Goal: Task Accomplishment & Management: Manage account settings

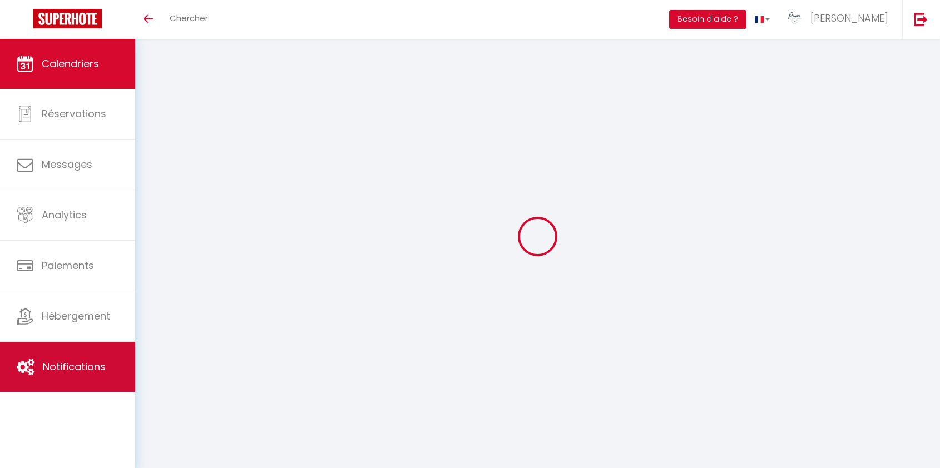
select select
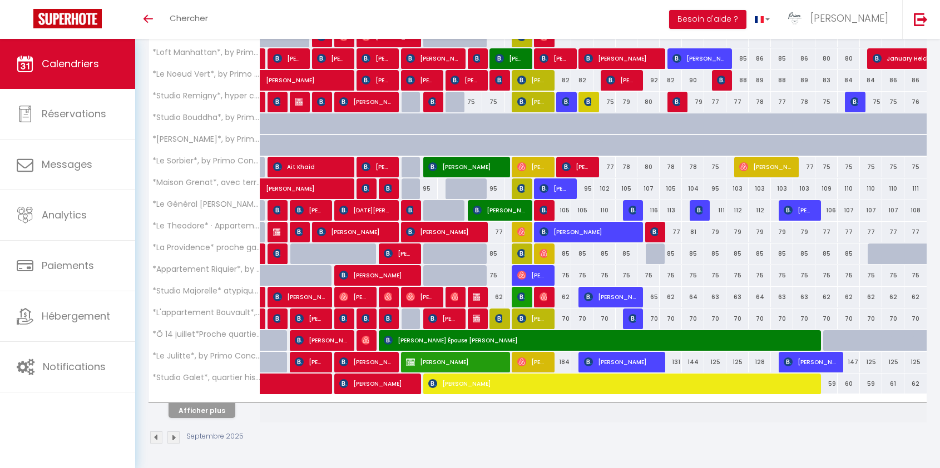
click at [205, 399] on div at bounding box center [204, 398] width 111 height 7
click at [213, 407] on button "Afficher plus" at bounding box center [202, 410] width 67 height 15
select select
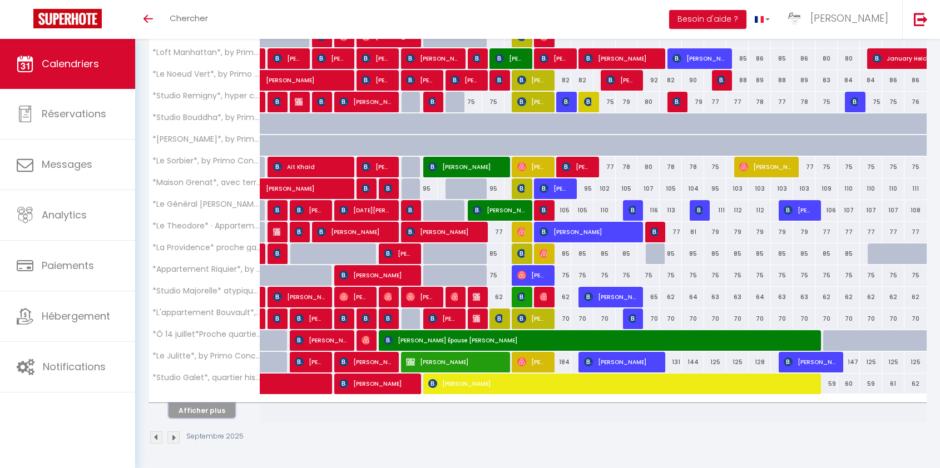
select select
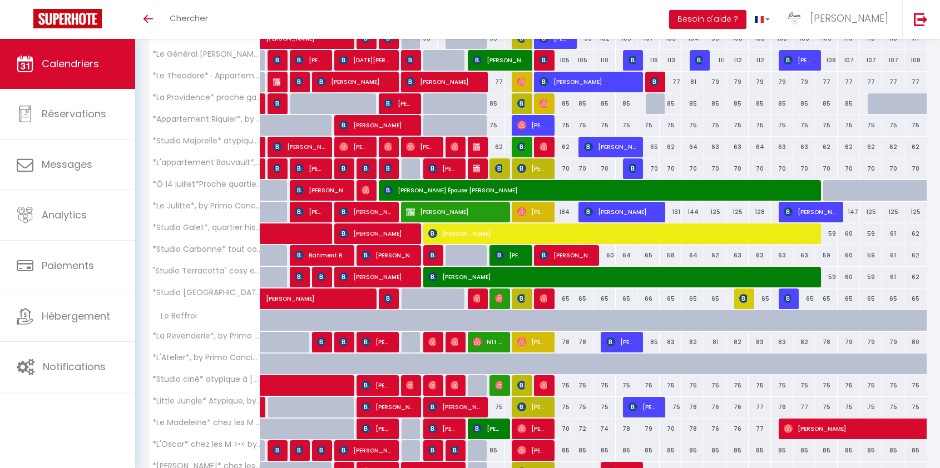
scroll to position [704, 0]
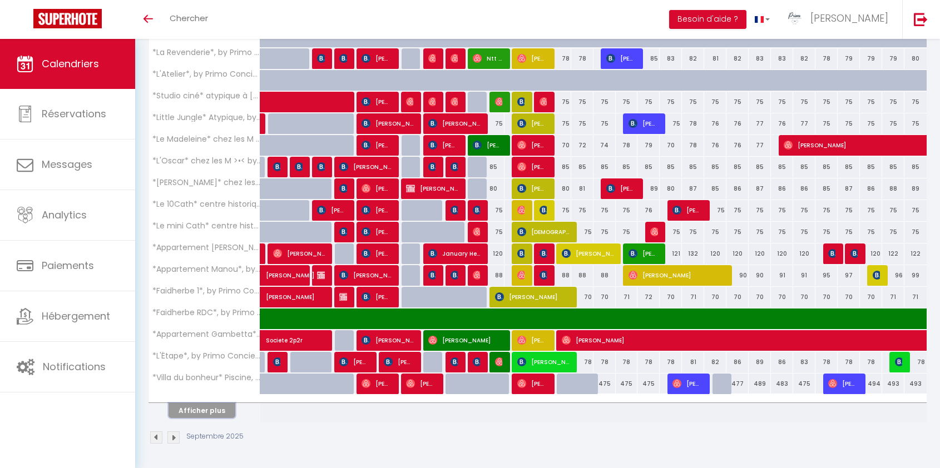
click at [217, 405] on button "Afficher plus" at bounding box center [202, 410] width 67 height 15
select select
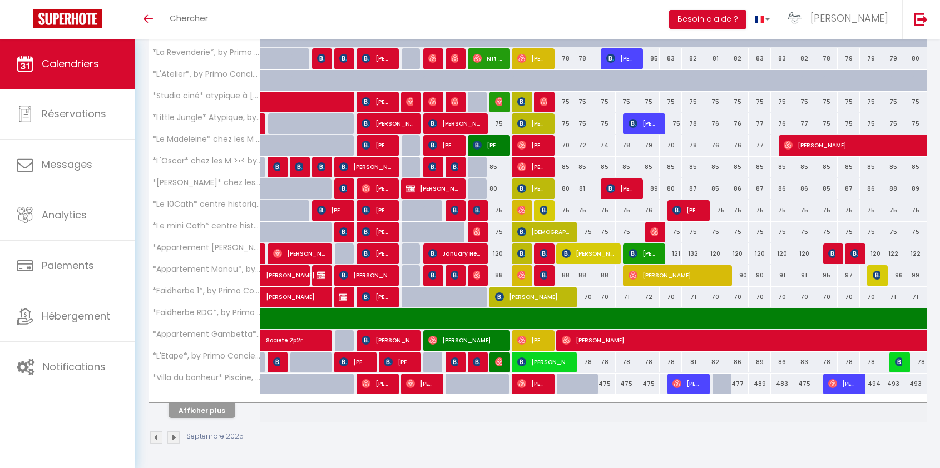
select select
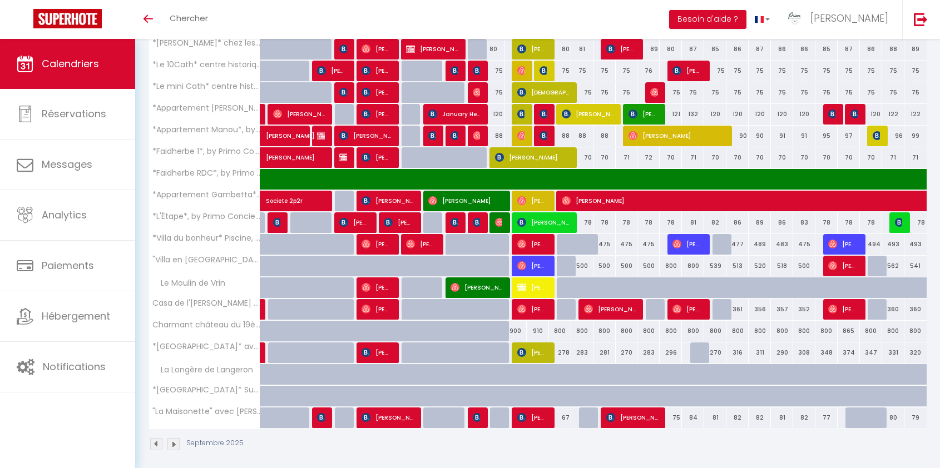
scroll to position [850, 0]
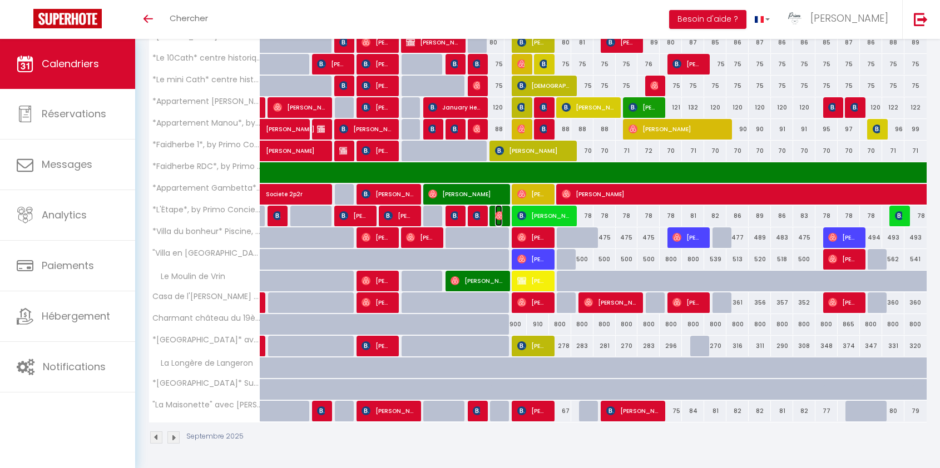
click at [500, 212] on img at bounding box center [499, 215] width 9 height 9
select select "OK"
select select "1"
select select "0"
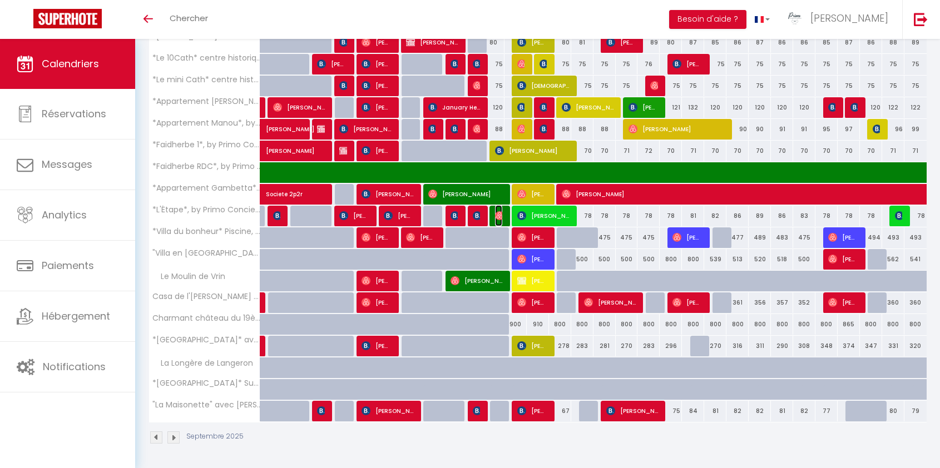
select select "1"
select select
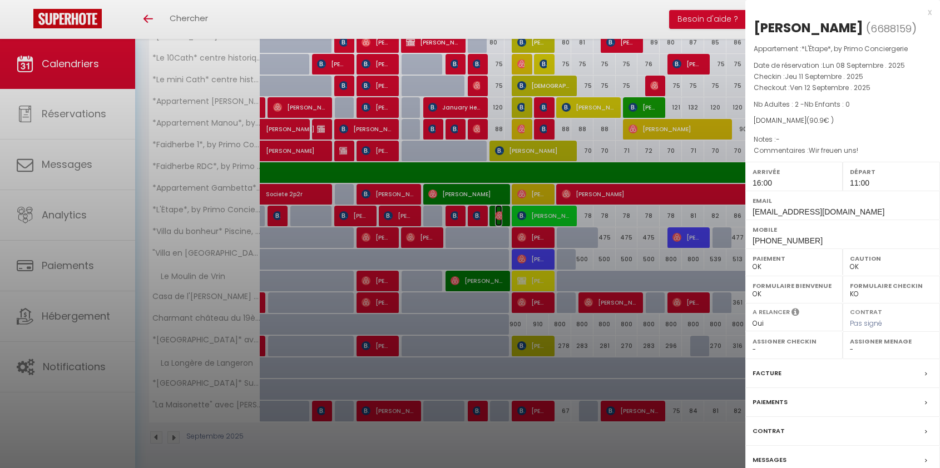
select select "30880"
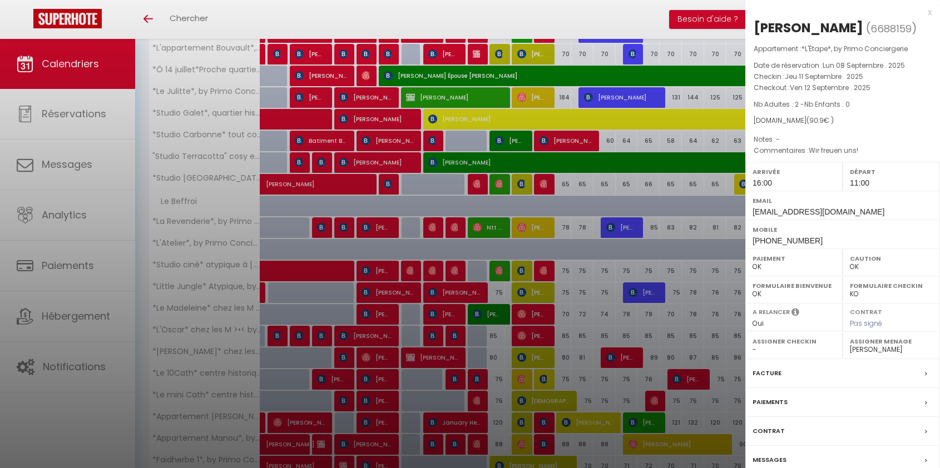
scroll to position [0, 0]
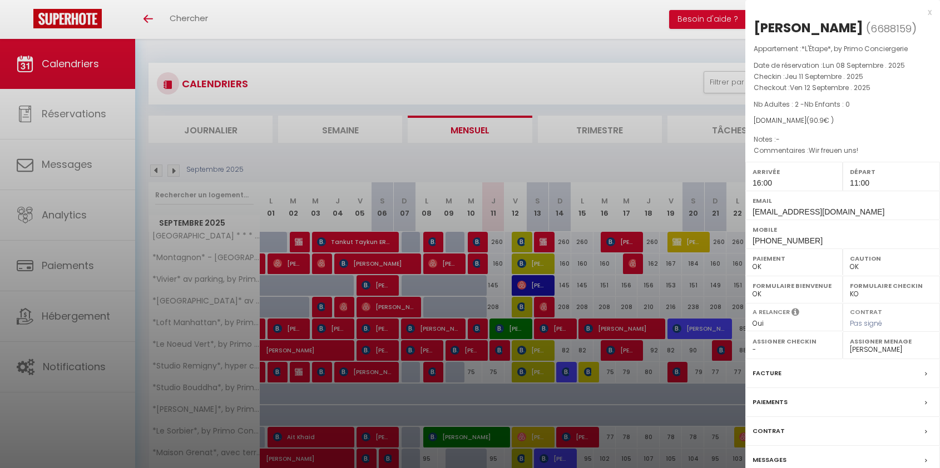
click at [653, 78] on div at bounding box center [470, 234] width 940 height 468
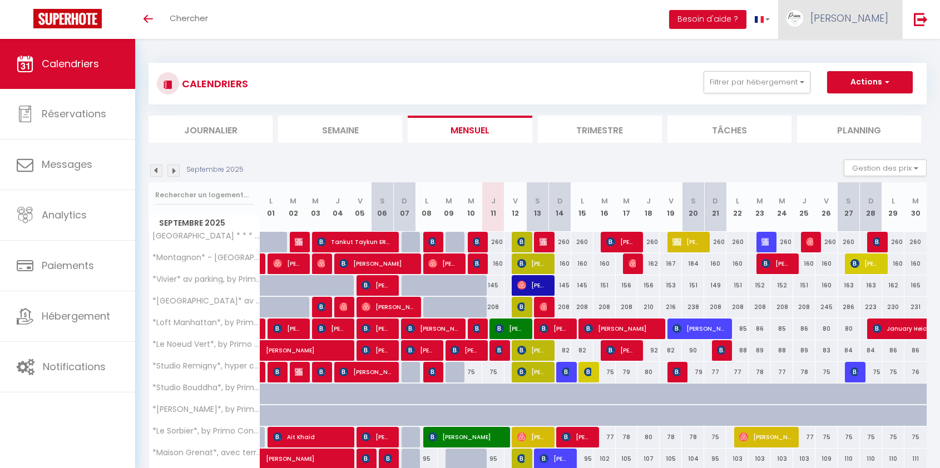
click at [877, 4] on link "[PERSON_NAME]" at bounding box center [840, 19] width 124 height 39
click at [869, 72] on link "Équipe" at bounding box center [857, 75] width 82 height 19
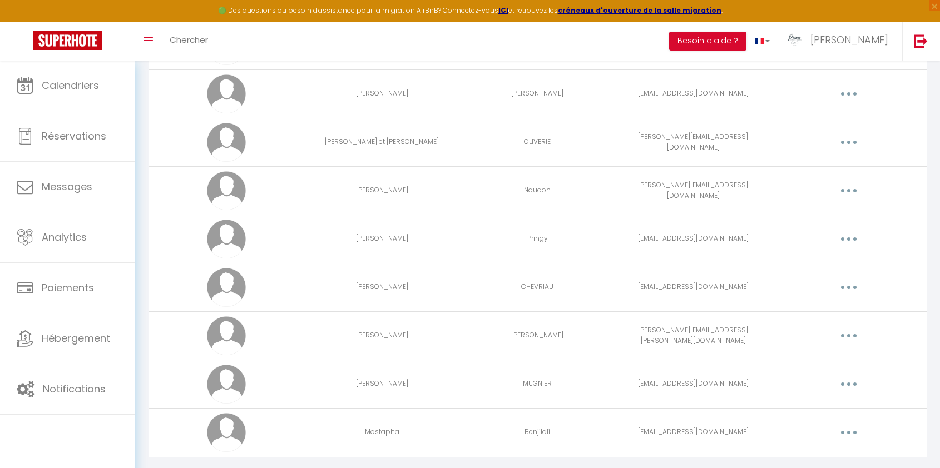
scroll to position [2286, 0]
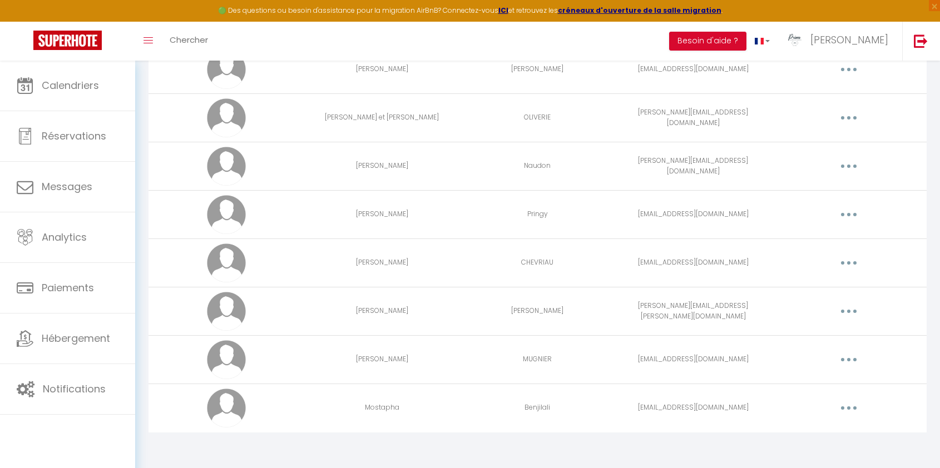
click at [843, 357] on button "button" at bounding box center [848, 360] width 31 height 18
click at [803, 378] on link "Editer" at bounding box center [820, 385] width 82 height 19
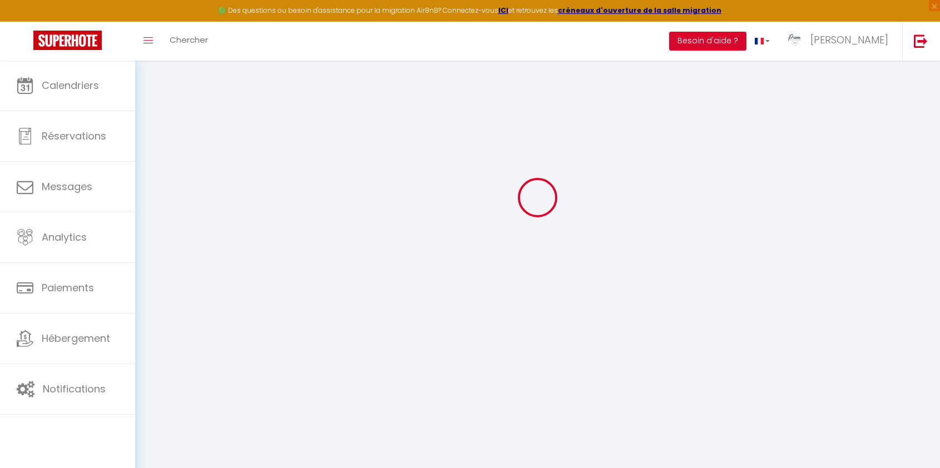
type input "[PERSON_NAME]"
type input "MUGNIER"
type input "[EMAIL_ADDRESS][DOMAIN_NAME]"
type textarea "[URL][DOMAIN_NAME]"
checkbox input "false"
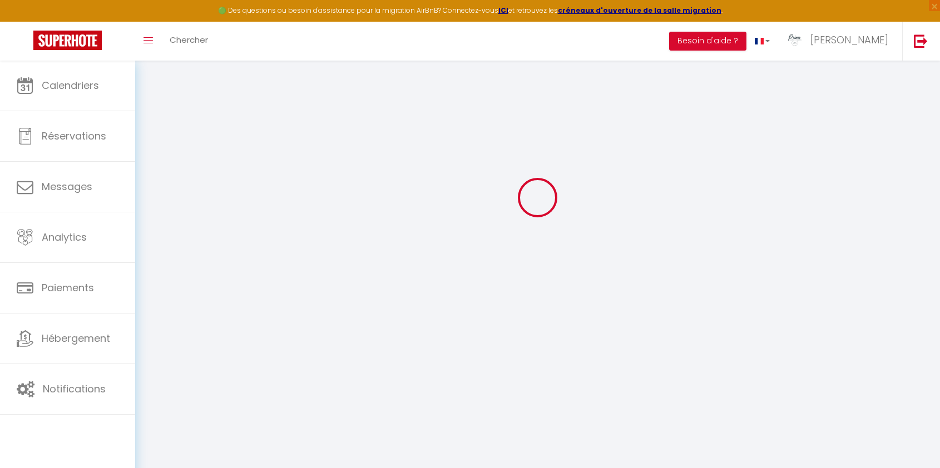
checkbox input "false"
checkbox input "true"
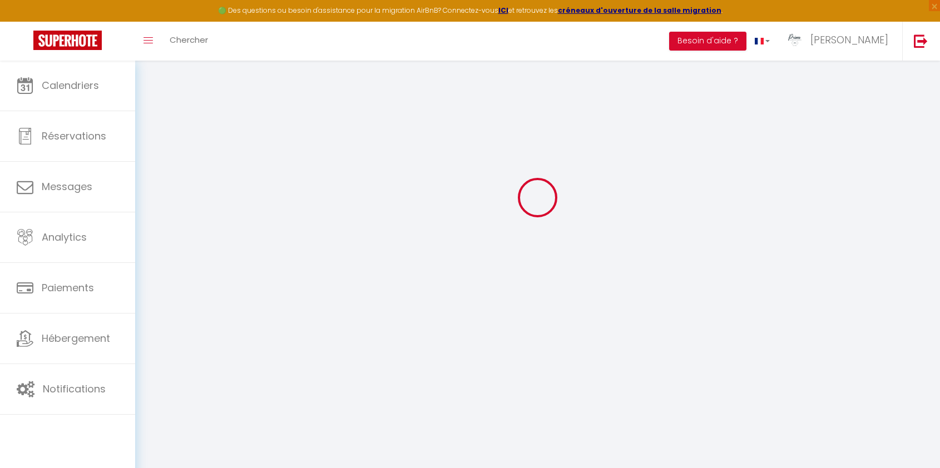
checkbox input "true"
checkbox input "false"
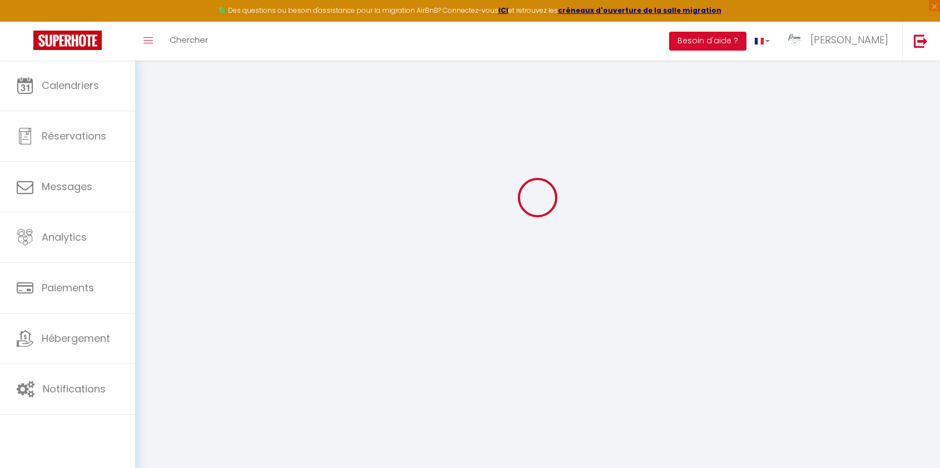
checkbox input "false"
checkbox input "true"
select select
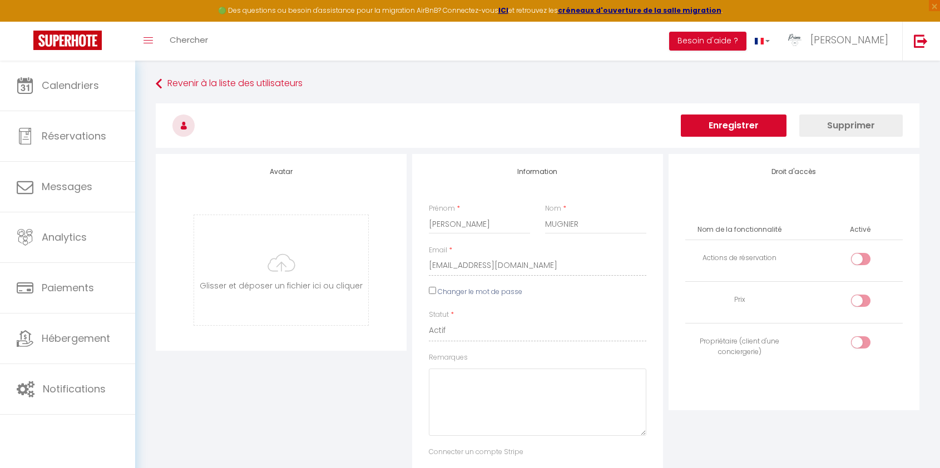
click at [863, 258] on input "checkbox" at bounding box center [869, 261] width 19 height 17
checkbox input "true"
click at [858, 300] on div at bounding box center [860, 301] width 19 height 12
click at [860, 300] on input "checkbox" at bounding box center [869, 303] width 19 height 17
checkbox input "true"
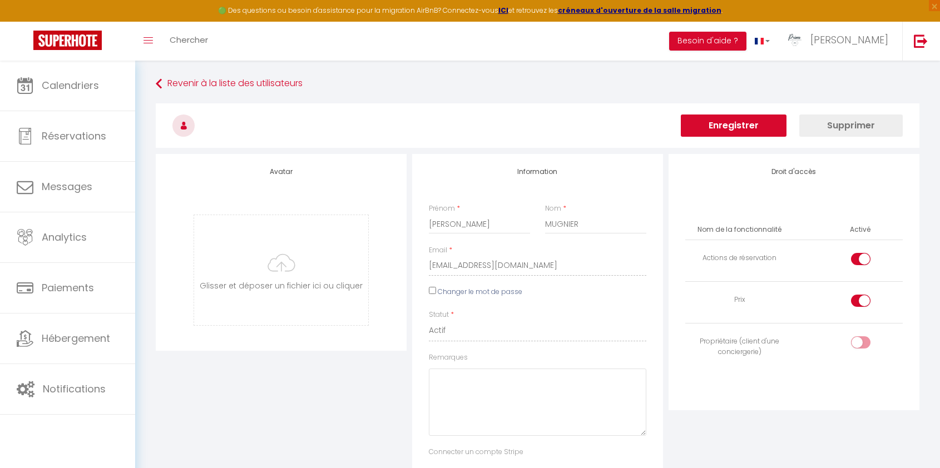
click at [759, 118] on button "Enregistrer" at bounding box center [734, 126] width 106 height 22
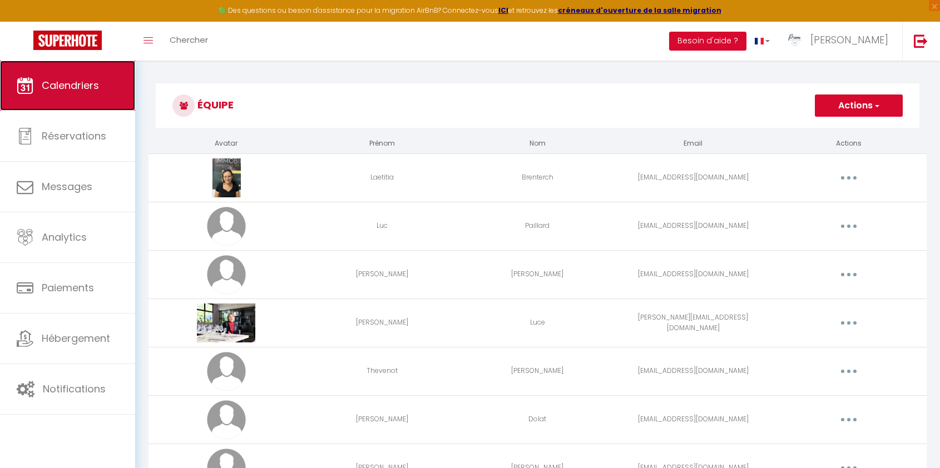
click at [109, 91] on link "Calendriers" at bounding box center [67, 86] width 135 height 50
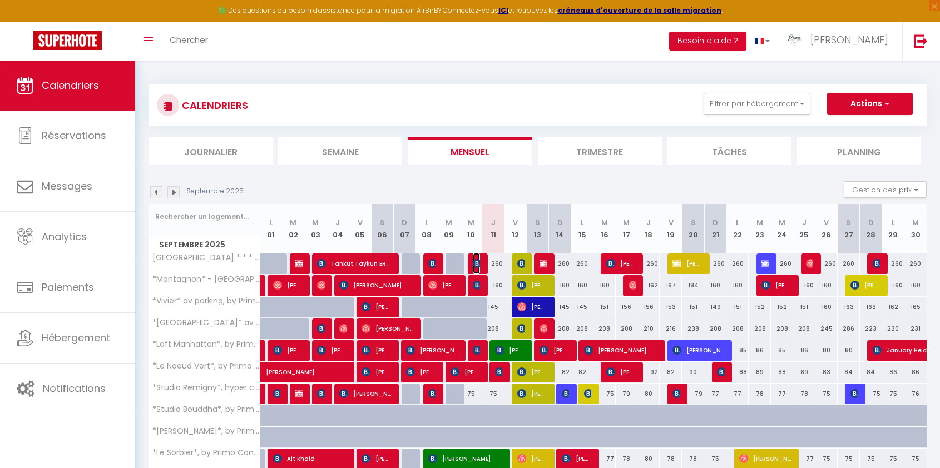
click at [477, 263] on img at bounding box center [477, 263] width 9 height 9
select select "OK"
select select "1"
select select "0"
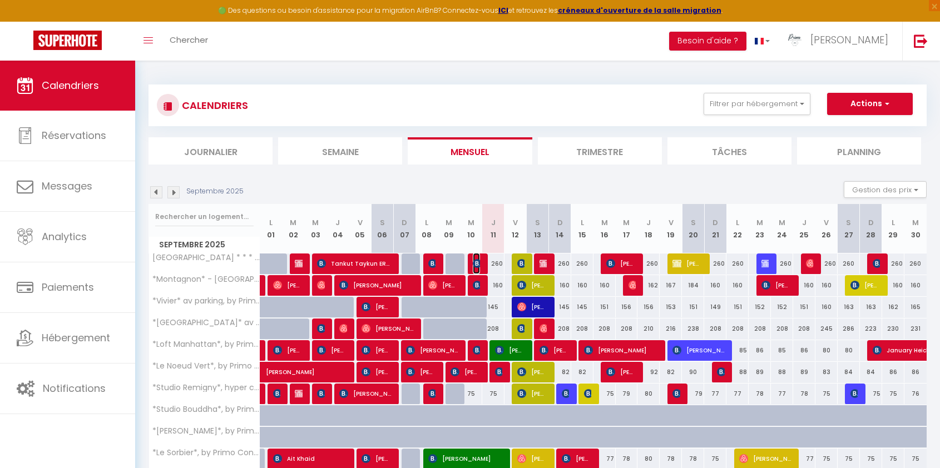
select select "1"
select select
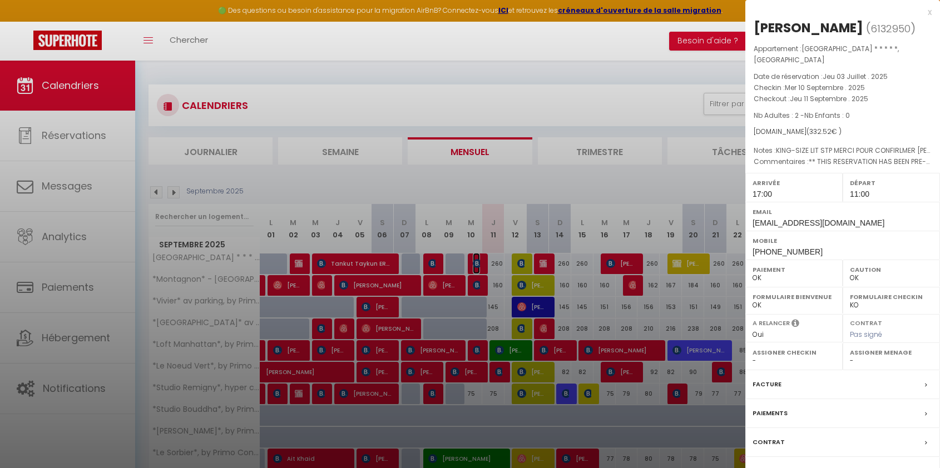
select select "49559"
click at [477, 263] on div at bounding box center [470, 234] width 940 height 468
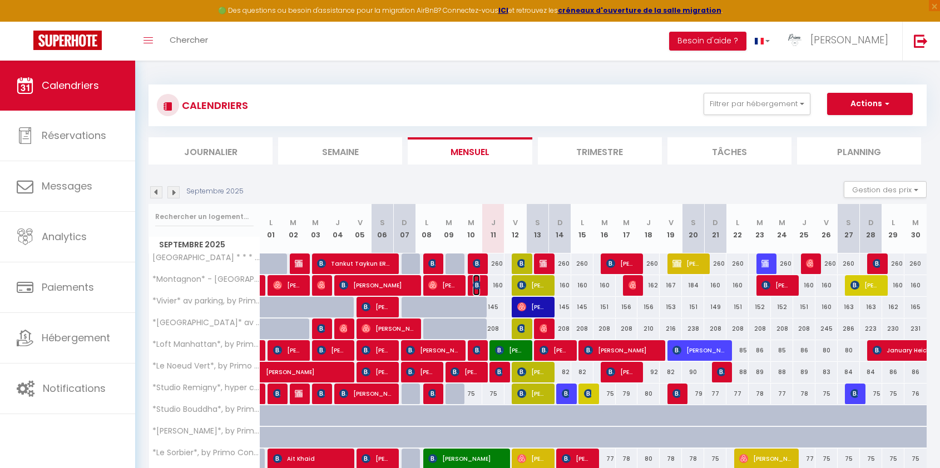
click at [477, 283] on img at bounding box center [477, 285] width 9 height 9
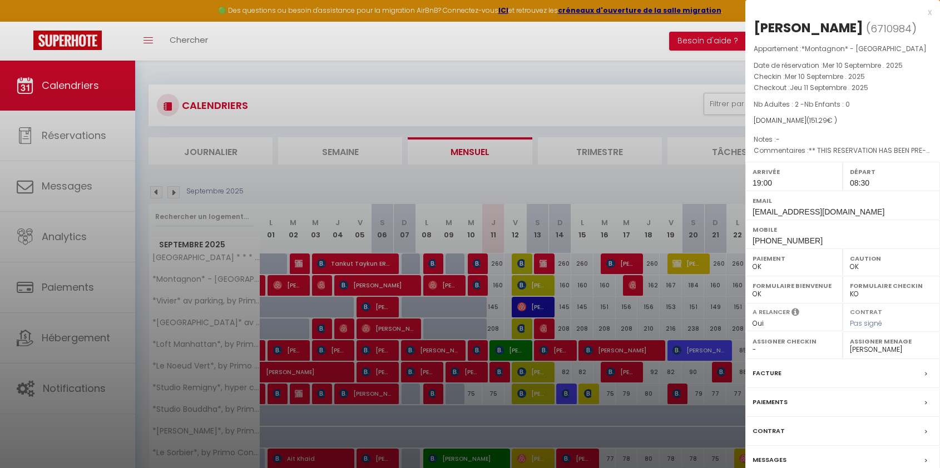
click at [477, 283] on div at bounding box center [470, 234] width 940 height 468
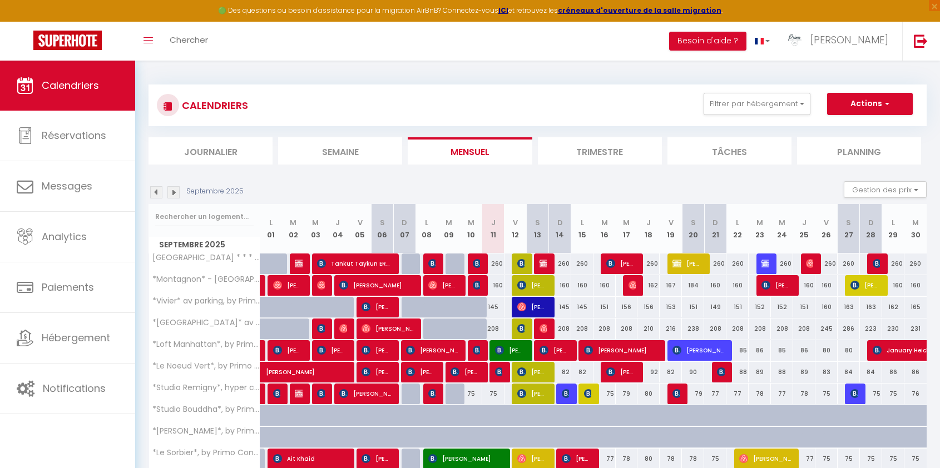
click at [244, 149] on li "Journalier" at bounding box center [210, 150] width 124 height 27
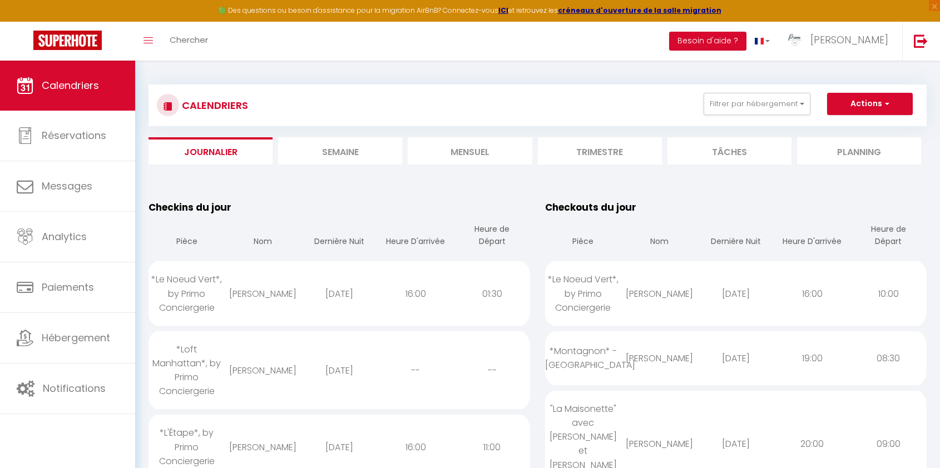
click at [895, 140] on li "Planning" at bounding box center [859, 150] width 124 height 27
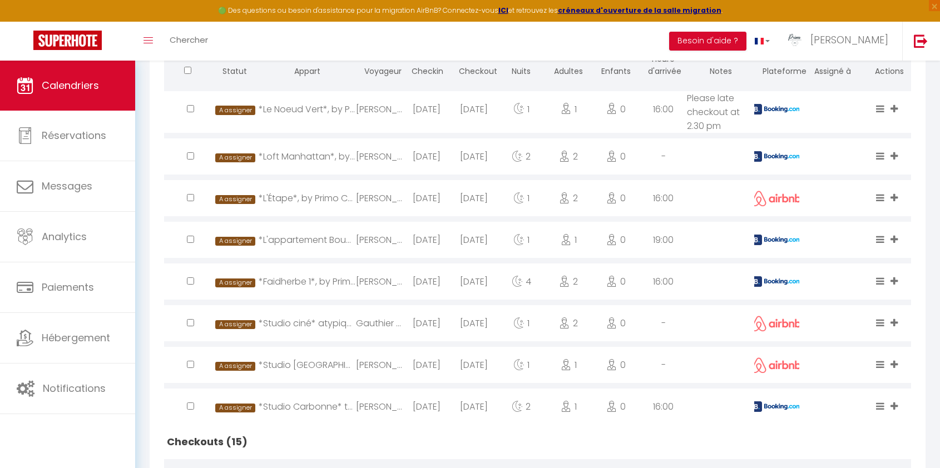
scroll to position [322, 0]
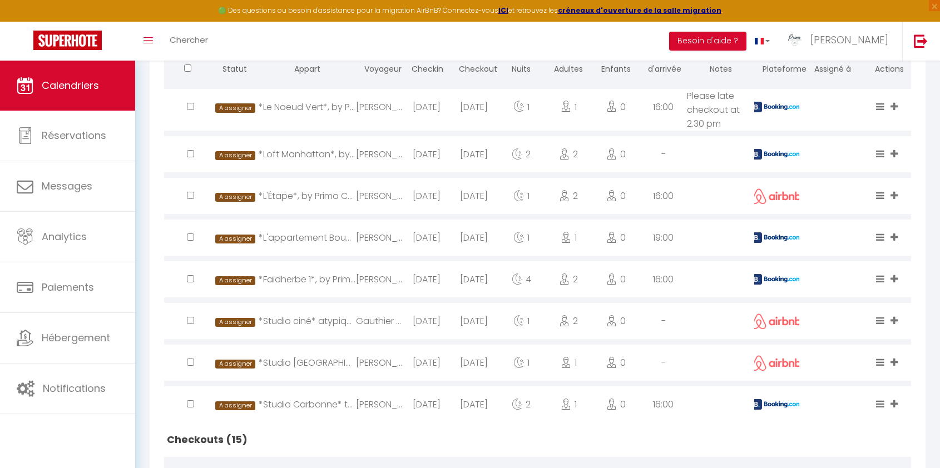
click at [615, 115] on div "0" at bounding box center [615, 107] width 47 height 36
select select "1"
select select "0"
select select "1"
select select
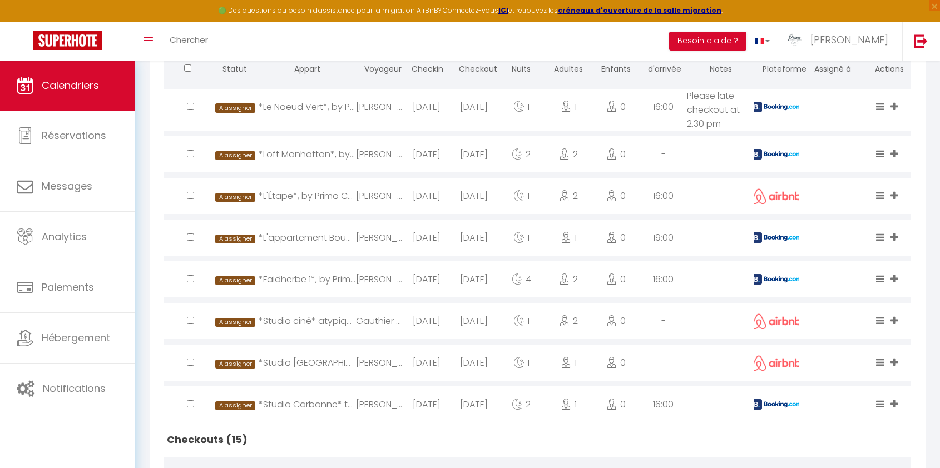
select select
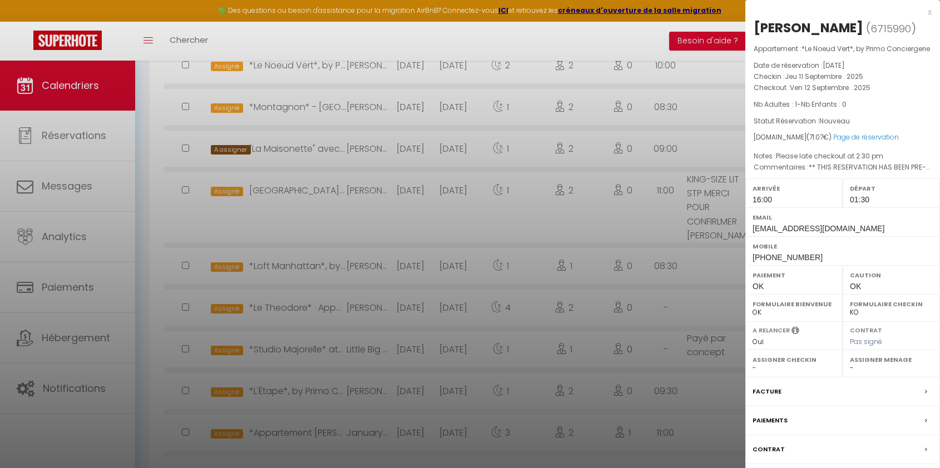
scroll to position [800, 0]
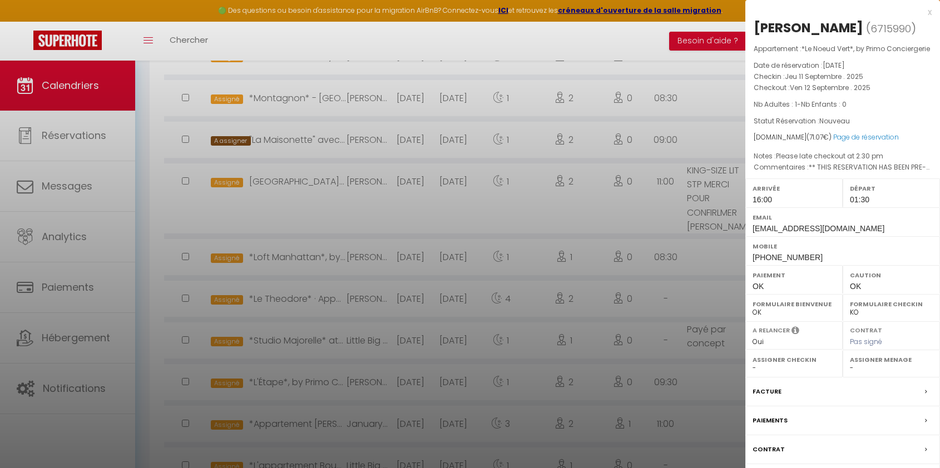
click at [775, 427] on label "Paiements" at bounding box center [769, 421] width 35 height 12
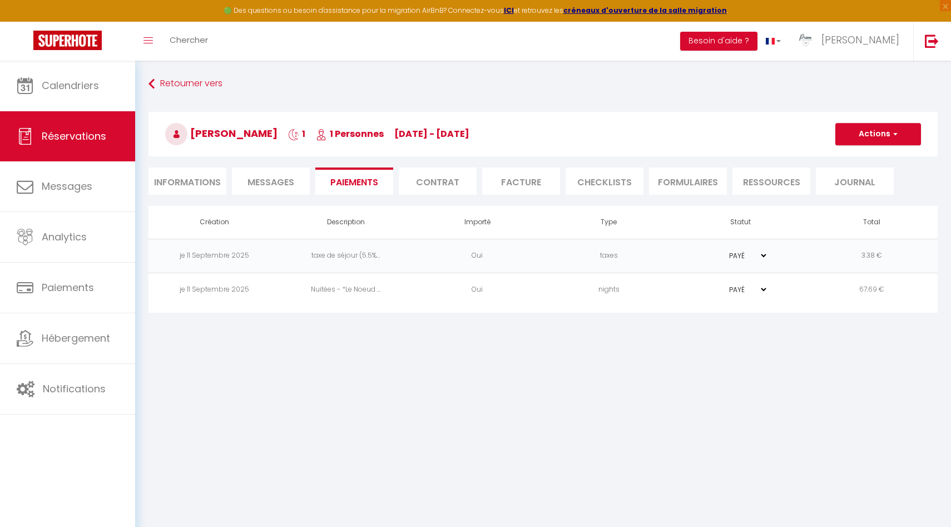
click at [191, 196] on div "Retourner vers [PERSON_NAME] 1 1 Personnes [DATE] - [DATE] Actions Enregistrer …" at bounding box center [543, 140] width 804 height 132
click at [195, 191] on li "Informations" at bounding box center [187, 180] width 78 height 27
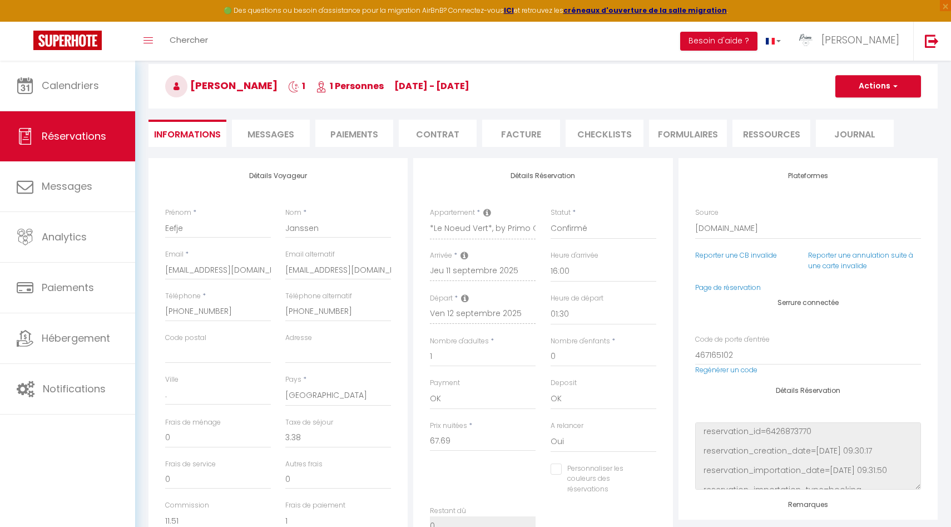
scroll to position [9, 0]
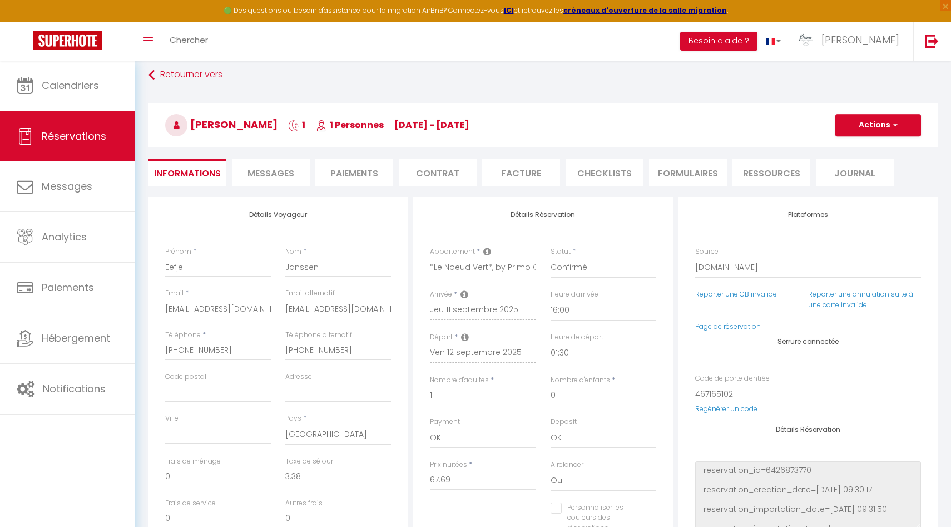
click at [287, 161] on li "Messages" at bounding box center [271, 172] width 78 height 27
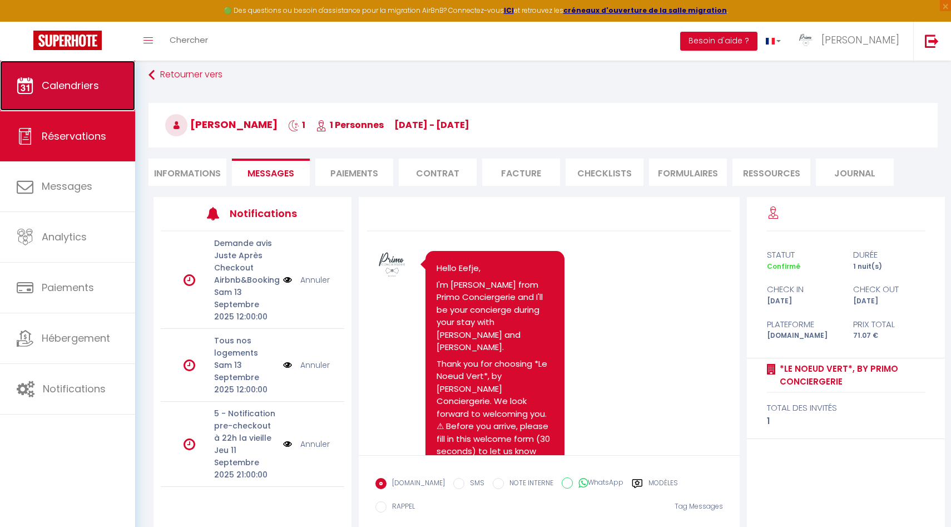
click at [60, 83] on span "Calendriers" at bounding box center [70, 85] width 57 height 14
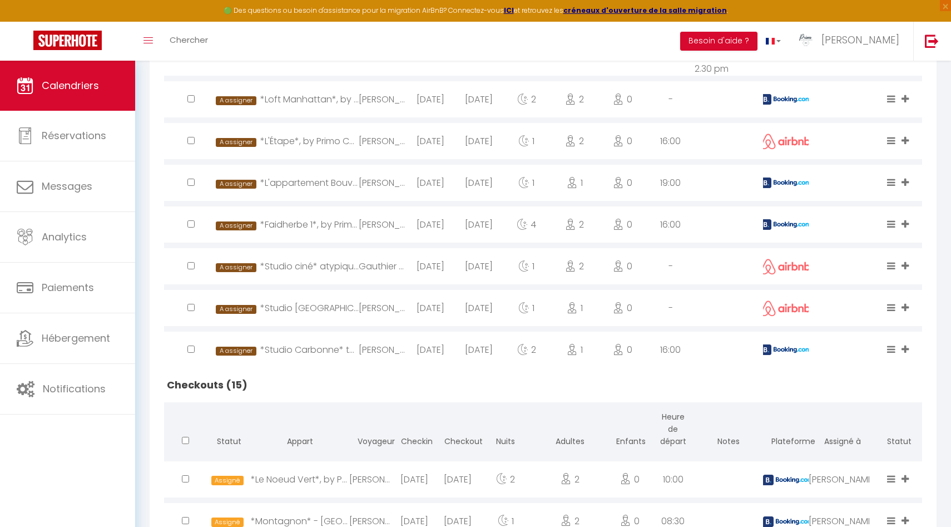
scroll to position [376, 0]
click at [328, 141] on div "*L'Étape*, by Primo Conciergerie" at bounding box center [309, 142] width 98 height 36
select select "1"
select select "0"
select select "1"
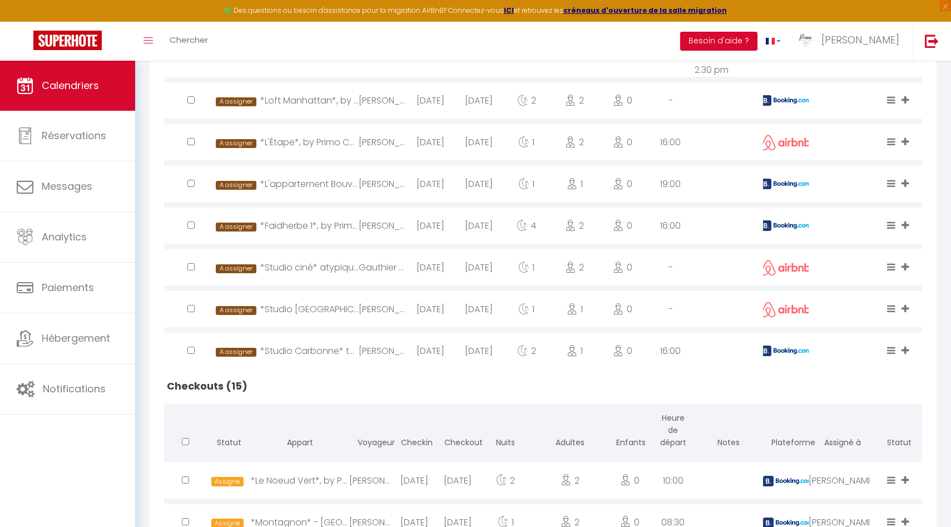
select select
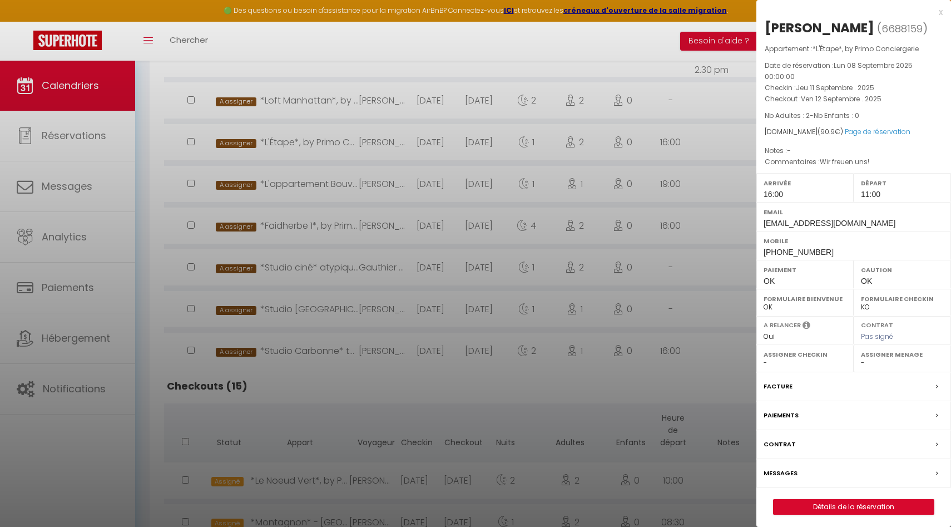
select select "30880"
drag, startPoint x: 825, startPoint y: 250, endPoint x: 764, endPoint y: 249, distance: 60.6
click at [764, 249] on div "Mobile [PHONE_NUMBER]" at bounding box center [853, 245] width 195 height 29
copy span "[PHONE_NUMBER]"
drag, startPoint x: 889, startPoint y: 31, endPoint x: 818, endPoint y: 28, distance: 71.8
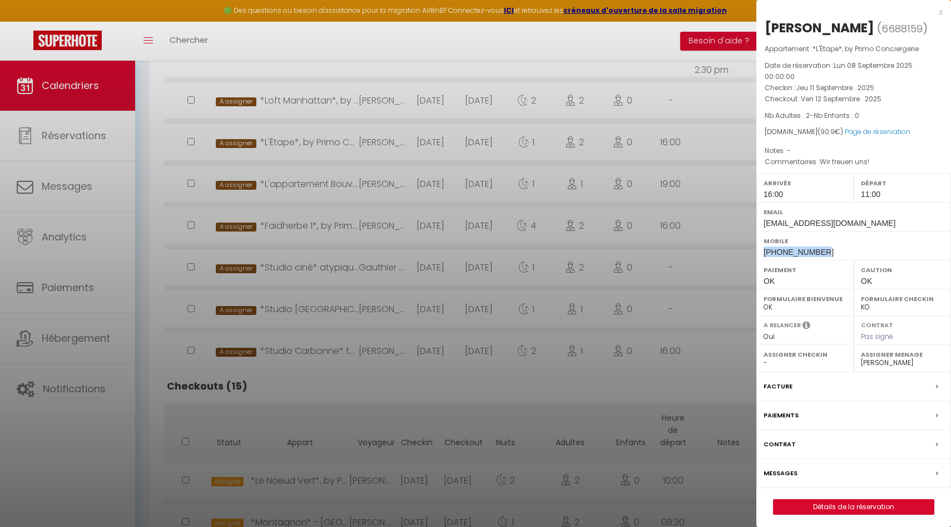
click at [818, 28] on h2 "[PERSON_NAME] ( 6688159 )" at bounding box center [854, 28] width 178 height 19
copy h2 "Finkbeiner"
